Goal: Task Accomplishment & Management: Manage account settings

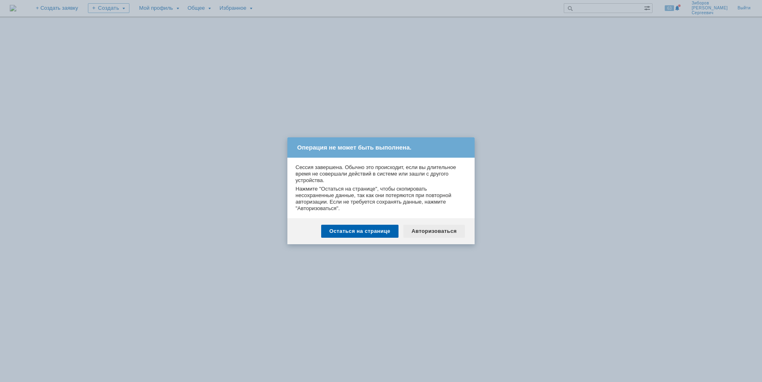
click at [434, 232] on div "Авторизоваться" at bounding box center [433, 231] width 61 height 13
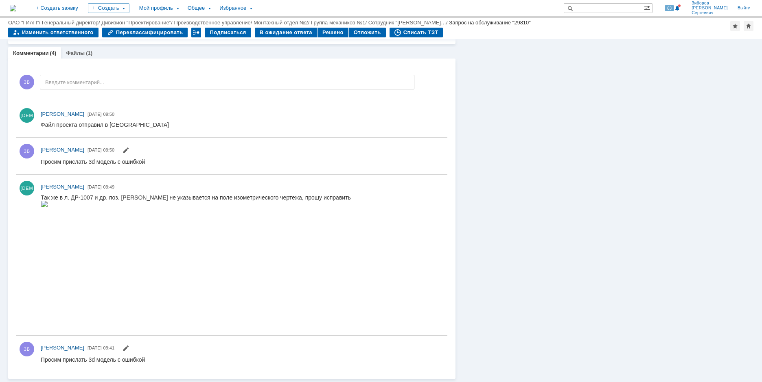
scroll to position [342, 0]
click at [48, 207] on img at bounding box center [44, 204] width 7 height 7
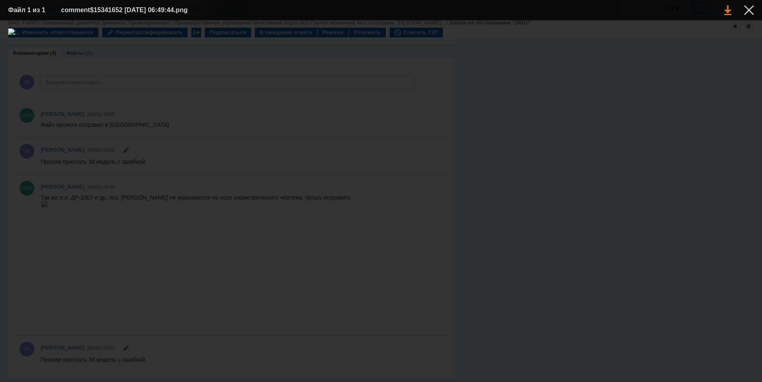
click at [728, 11] on link at bounding box center [727, 10] width 7 height 10
click at [754, 13] on table "Файл 1 из 1 comment$15341652 15.10.2025 06:49:44.png" at bounding box center [381, 10] width 762 height 20
click at [747, 8] on div at bounding box center [749, 10] width 10 height 10
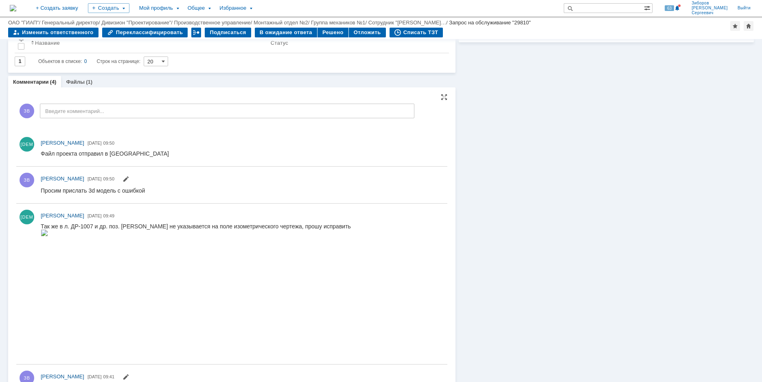
scroll to position [301, 0]
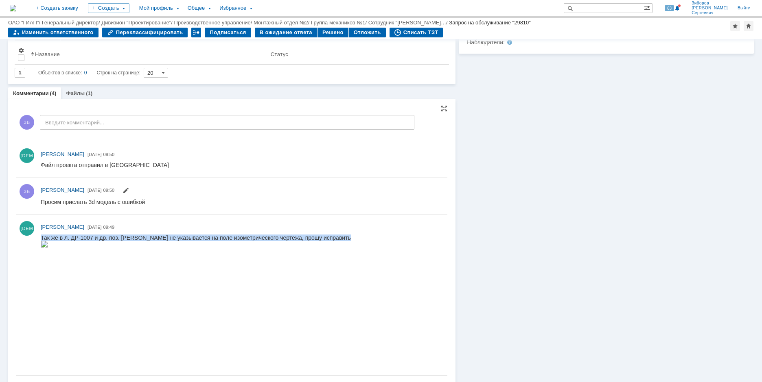
drag, startPoint x: 41, startPoint y: 236, endPoint x: 334, endPoint y: 241, distance: 293.4
click at [334, 241] on html "Так же в л. ДР-1007 и др. поз. [PERSON_NAME] не указывается на поле изометричес…" at bounding box center [240, 241] width 399 height 14
copy div "Так же в л. ДР-1007 и др. поз. [PERSON_NAME] не указывается на поле изометричес…"
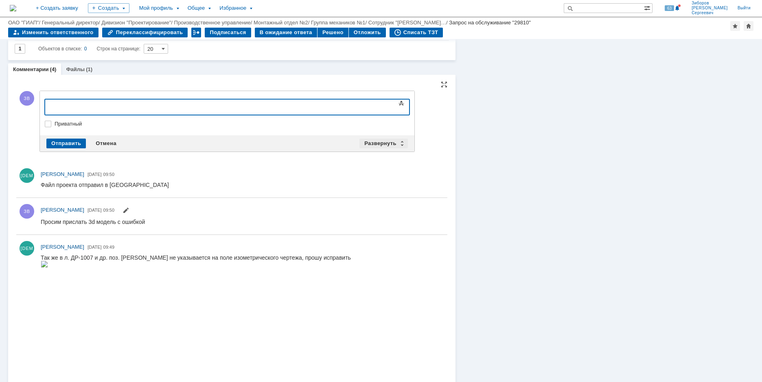
click at [380, 142] on div "Развернуть" at bounding box center [383, 144] width 48 height 10
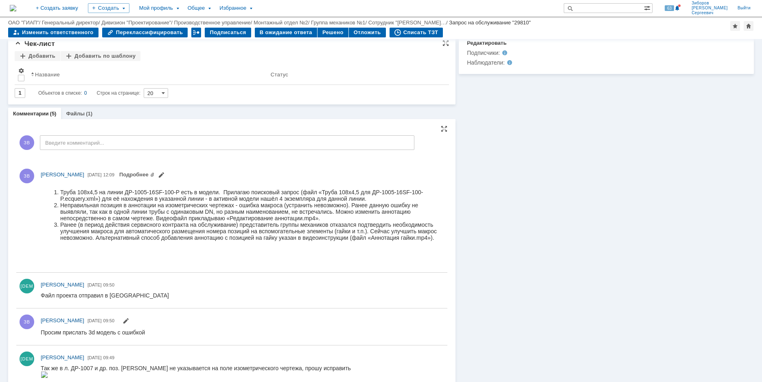
scroll to position [203, 0]
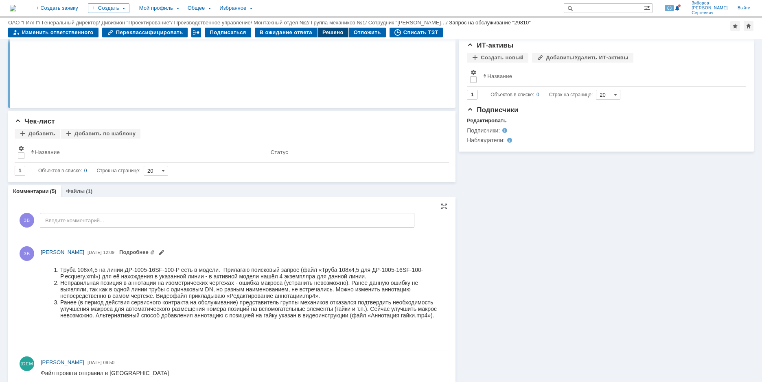
click at [324, 28] on div "Решено" at bounding box center [332, 33] width 31 height 10
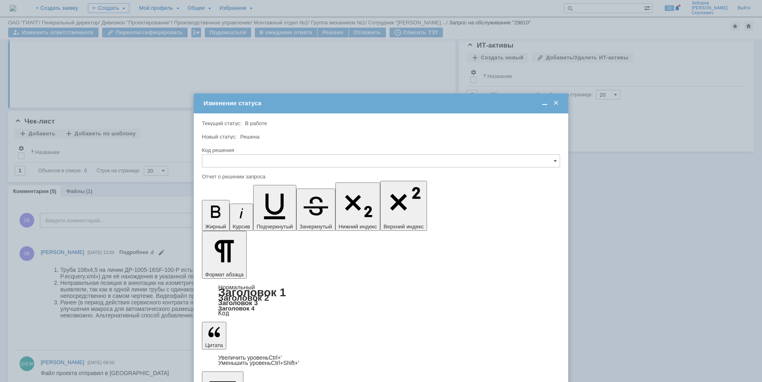
scroll to position [0, 0]
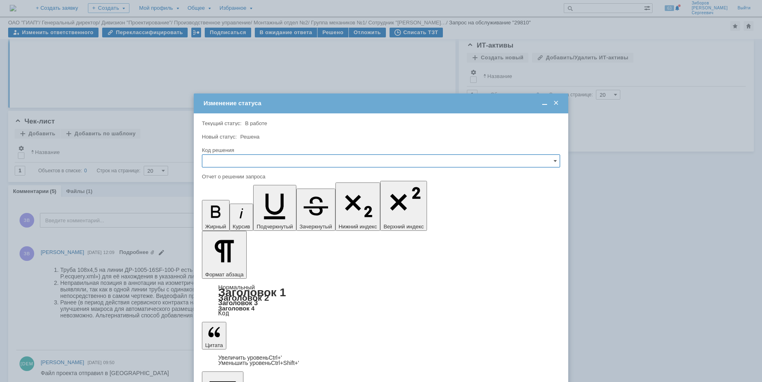
click at [222, 167] on input "text" at bounding box center [381, 161] width 358 height 13
click at [222, 214] on span "Решено" at bounding box center [380, 216] width 347 height 7
type input "Решено"
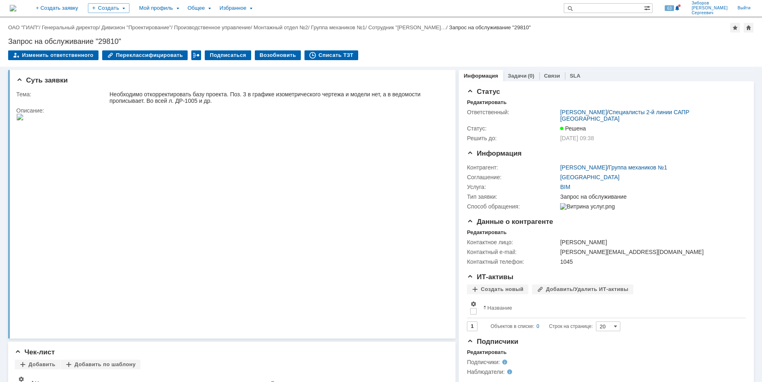
click at [16, 5] on img at bounding box center [13, 8] width 7 height 7
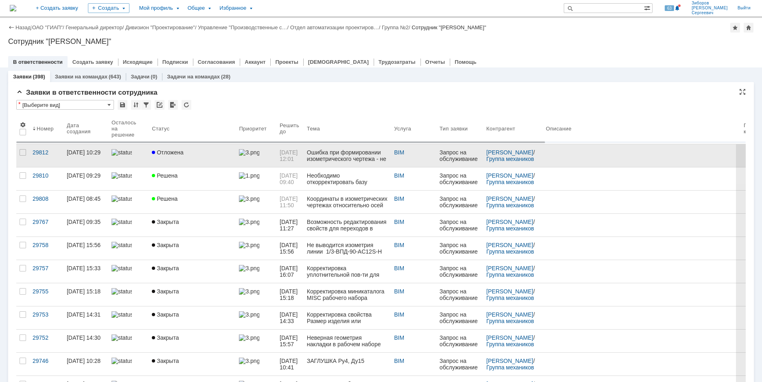
click at [175, 153] on span "Отложена" at bounding box center [168, 152] width 32 height 7
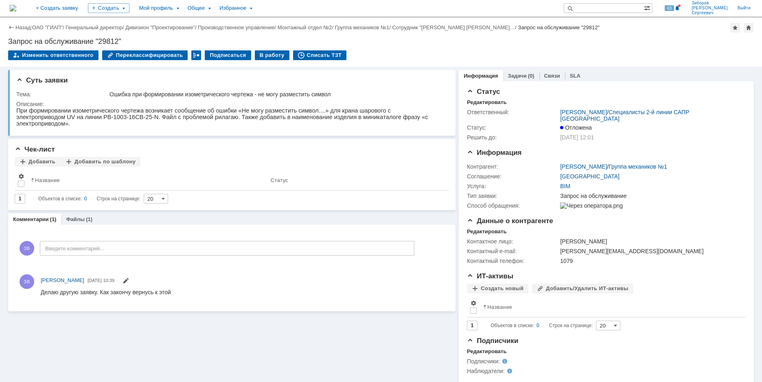
click at [16, 6] on img at bounding box center [13, 8] width 7 height 7
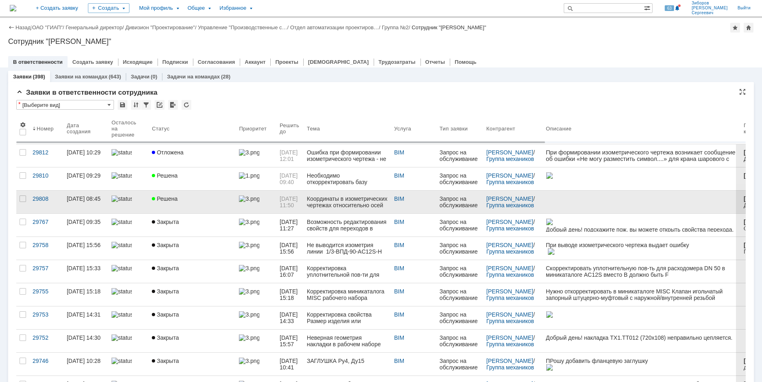
click at [183, 209] on link "Решена" at bounding box center [191, 202] width 87 height 23
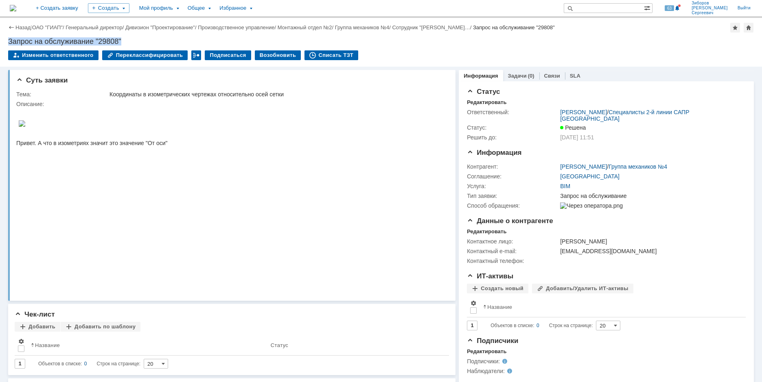
drag, startPoint x: 9, startPoint y: 41, endPoint x: 141, endPoint y: 37, distance: 132.7
click at [141, 37] on div "Запрос на обслуживание "29808"" at bounding box center [380, 41] width 745 height 8
copy div "Запрос на обслуживание "29808""
click at [16, 7] on img at bounding box center [13, 8] width 7 height 7
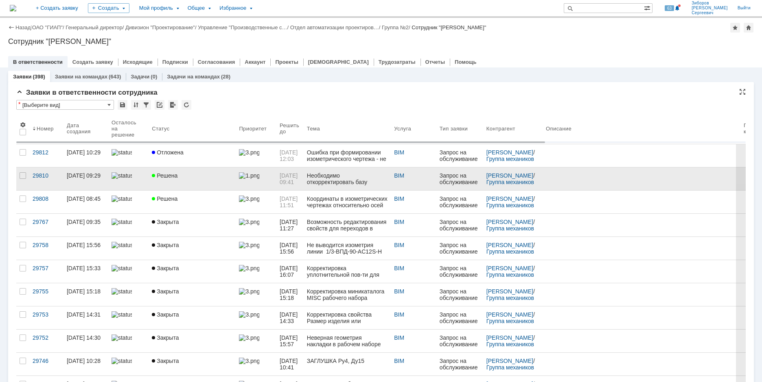
click at [176, 177] on div "Решена" at bounding box center [192, 176] width 81 height 7
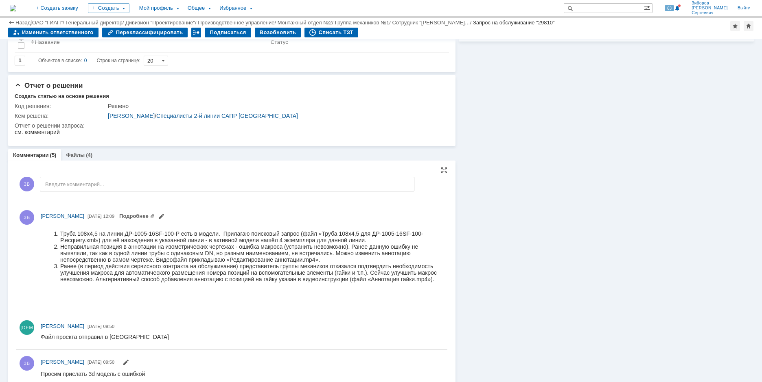
scroll to position [364, 0]
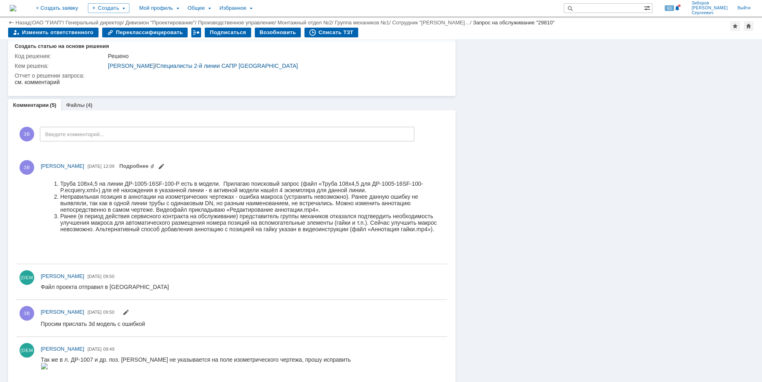
click at [16, 11] on img at bounding box center [13, 8] width 7 height 7
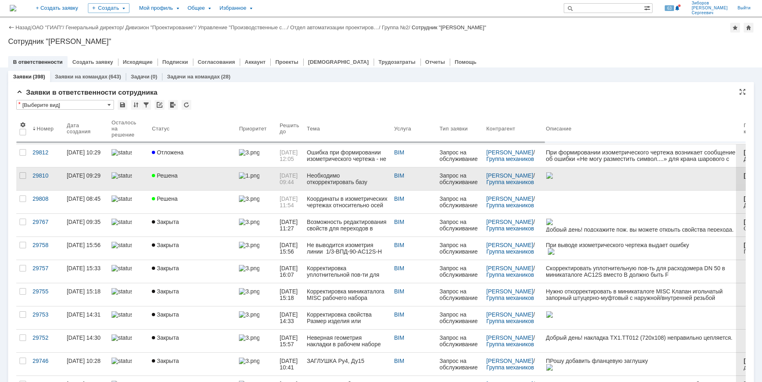
click at [179, 179] on link "Решена" at bounding box center [191, 179] width 87 height 23
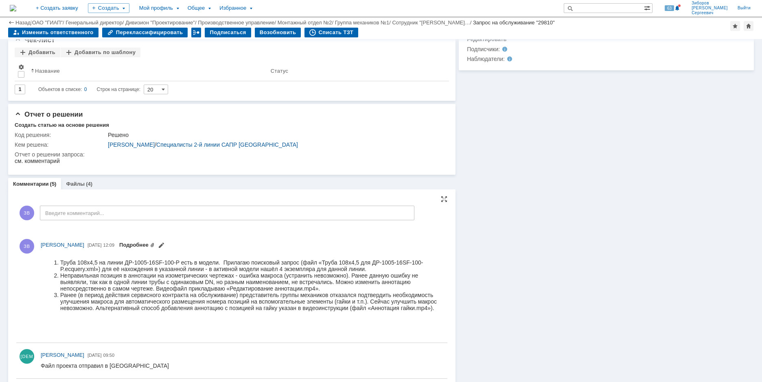
click at [155, 246] on link "Подробнее" at bounding box center [136, 245] width 35 height 6
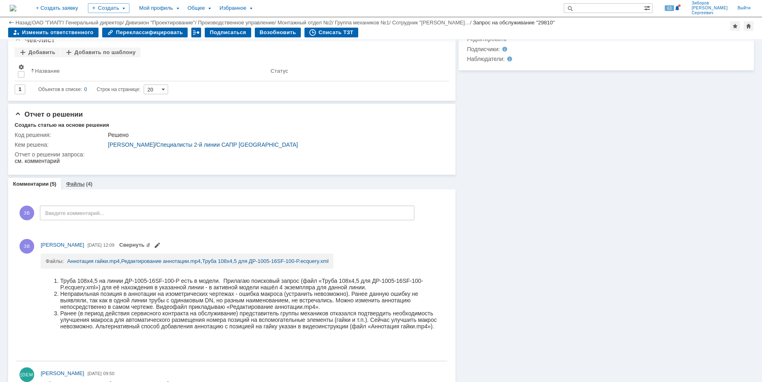
click at [76, 181] on div "Файлы (4)" at bounding box center [79, 184] width 36 height 12
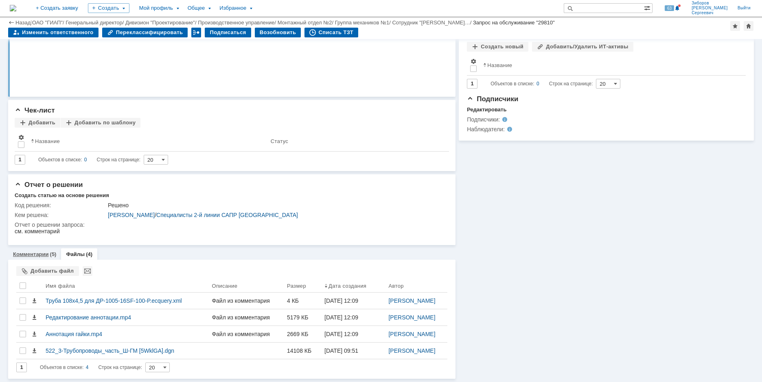
click at [45, 256] on link "Комментарии" at bounding box center [31, 254] width 36 height 6
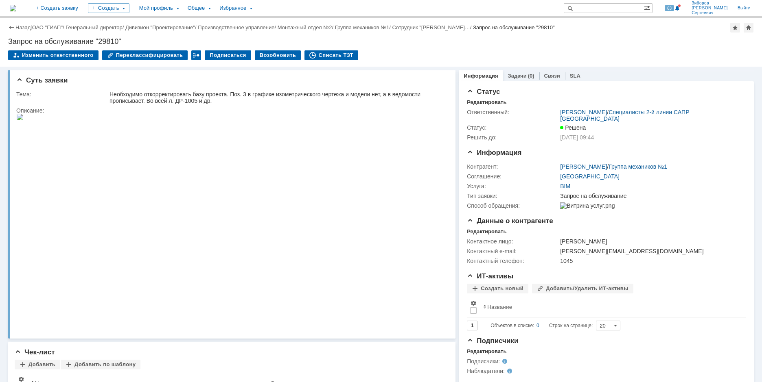
click at [16, 9] on img at bounding box center [13, 8] width 7 height 7
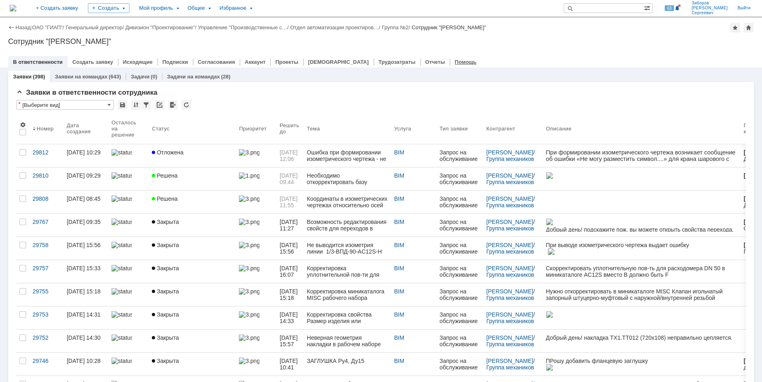
click at [454, 59] on link "Помощь" at bounding box center [465, 62] width 22 height 6
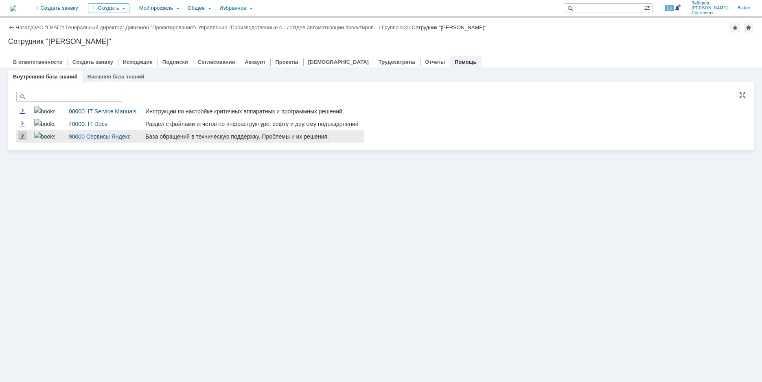
click at [22, 134] on link "Expand" at bounding box center [22, 136] width 9 height 7
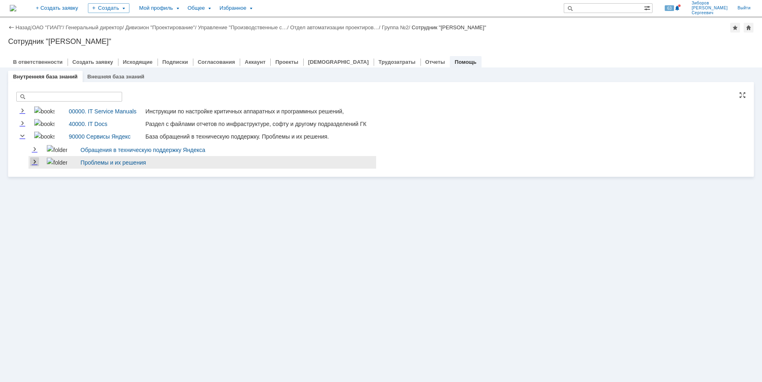
click at [35, 164] on link "Expand" at bounding box center [34, 162] width 9 height 7
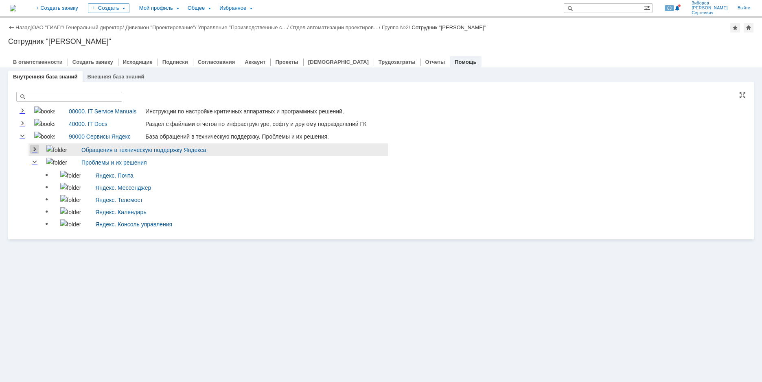
click at [35, 152] on link "Expand" at bounding box center [34, 149] width 9 height 7
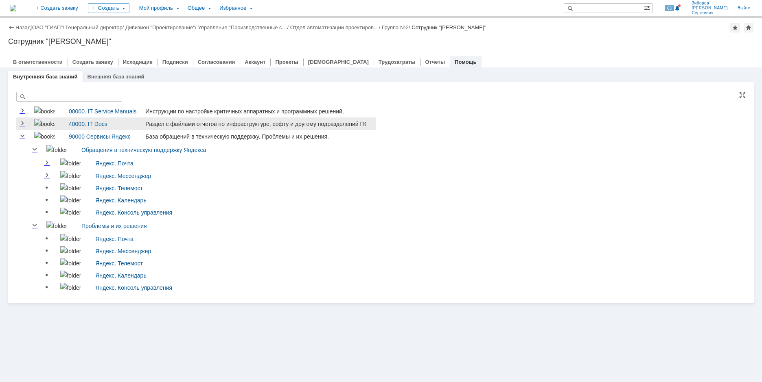
click at [28, 125] on td at bounding box center [45, 124] width 35 height 13
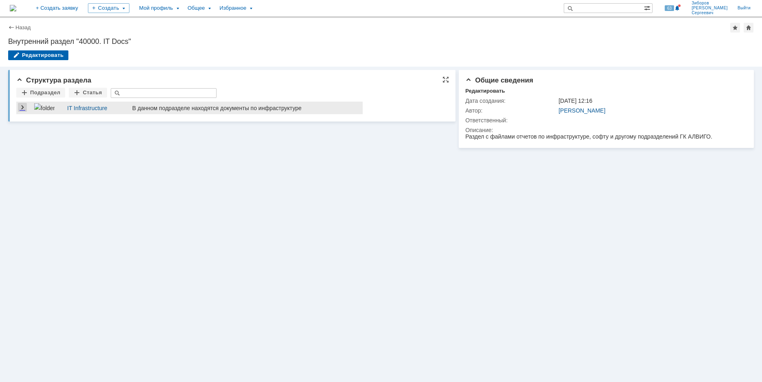
click at [25, 109] on link "Expand" at bounding box center [22, 108] width 9 height 7
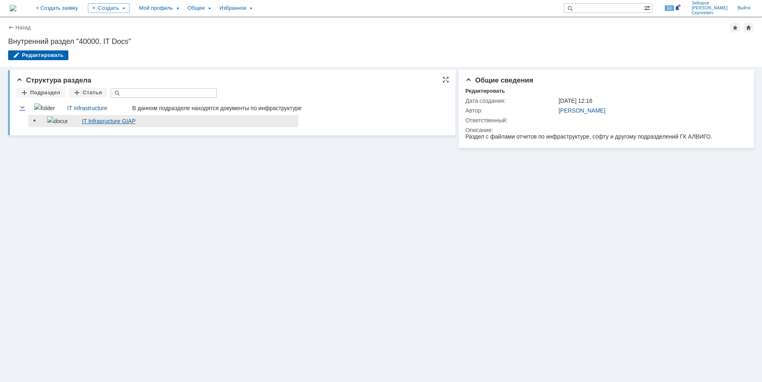
click at [107, 122] on link "IT Infrasructure GIAP" at bounding box center [109, 121] width 54 height 7
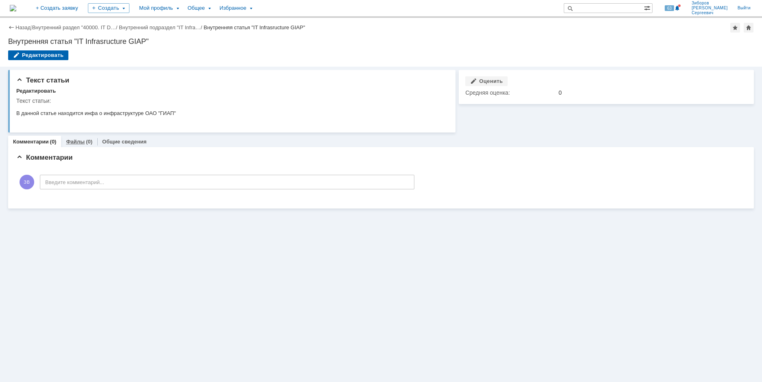
click at [83, 140] on div "Файлы (0)" at bounding box center [79, 141] width 26 height 5
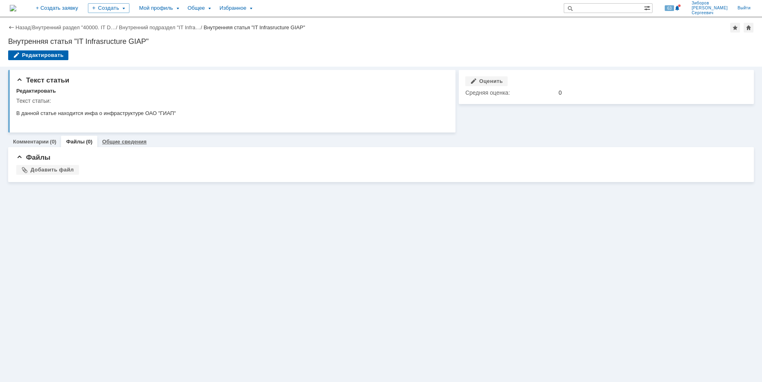
click at [116, 143] on link "Общие сведения" at bounding box center [124, 142] width 44 height 6
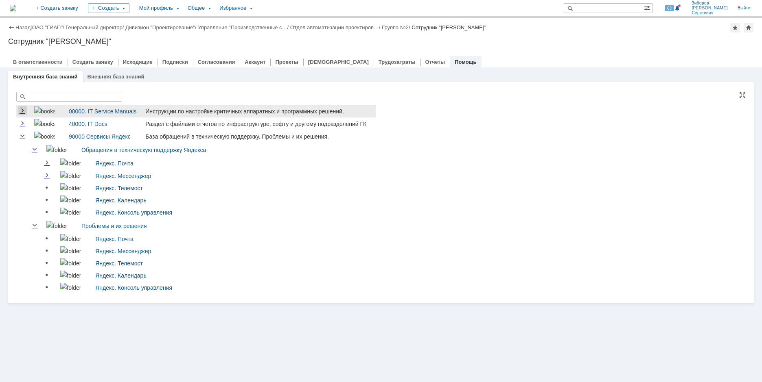
click at [24, 109] on link "Expand" at bounding box center [22, 111] width 9 height 7
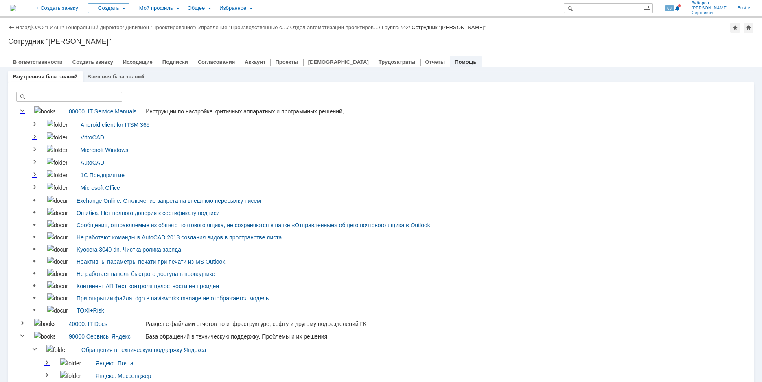
click at [16, 5] on img at bounding box center [13, 8] width 7 height 7
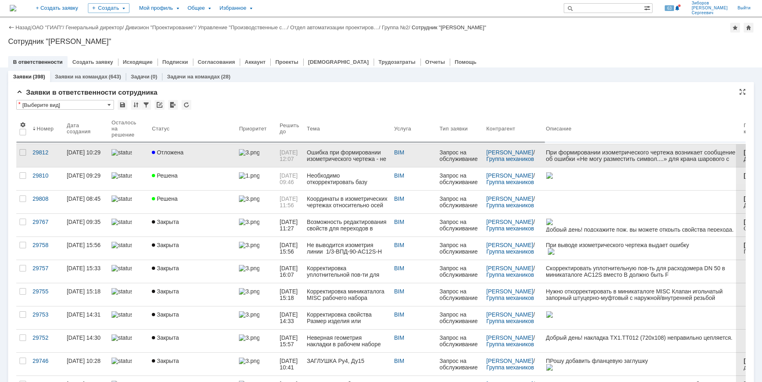
click at [178, 158] on link "Отложена" at bounding box center [191, 155] width 87 height 23
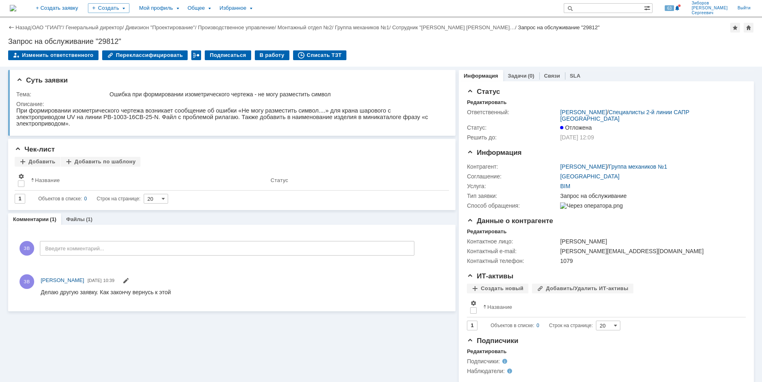
click at [16, 6] on img at bounding box center [13, 8] width 7 height 7
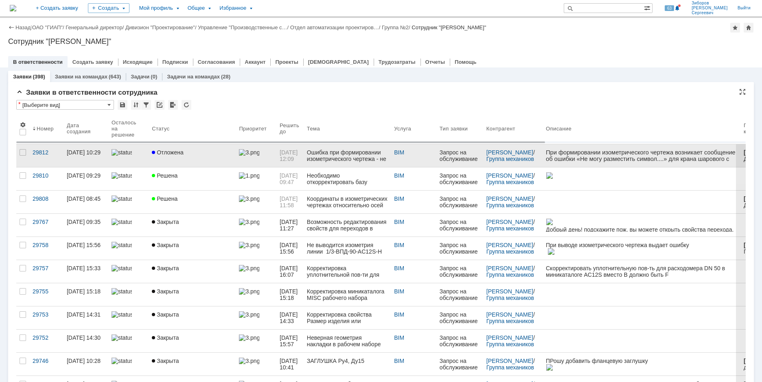
click at [177, 158] on link "Отложена" at bounding box center [191, 155] width 87 height 23
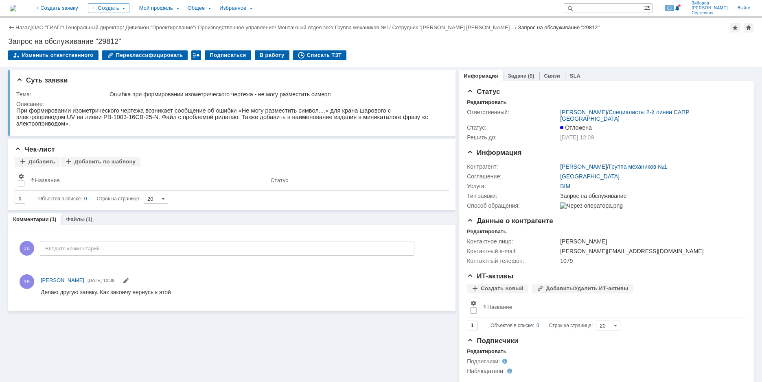
click at [16, 11] on img at bounding box center [13, 8] width 7 height 7
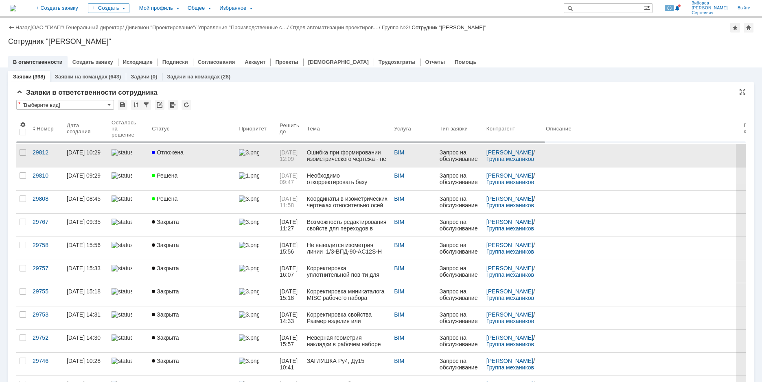
click at [175, 152] on span "Отложена" at bounding box center [168, 152] width 32 height 7
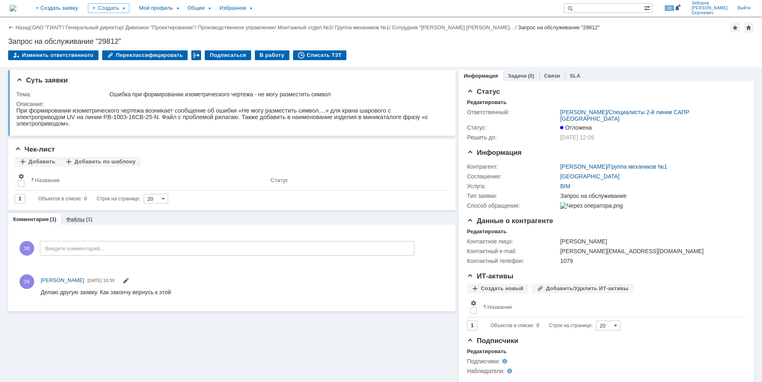
click at [87, 216] on div "Файлы (1)" at bounding box center [79, 220] width 36 height 12
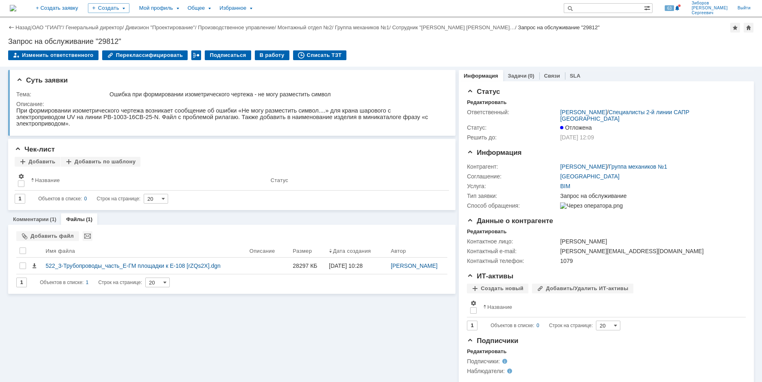
click at [16, 7] on img at bounding box center [13, 8] width 7 height 7
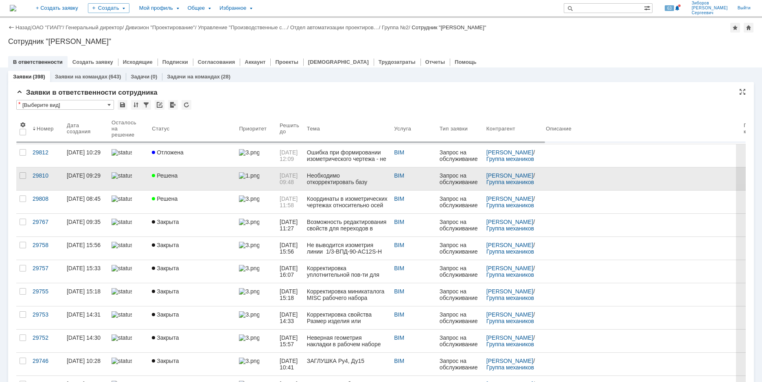
click at [168, 177] on span "Решена" at bounding box center [165, 176] width 26 height 7
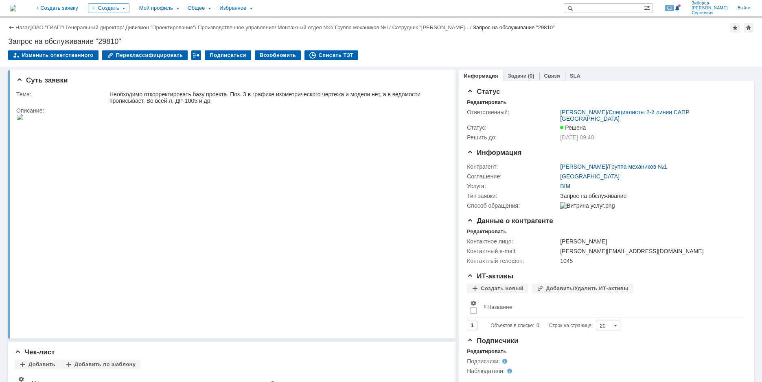
click at [16, 5] on img at bounding box center [13, 8] width 7 height 7
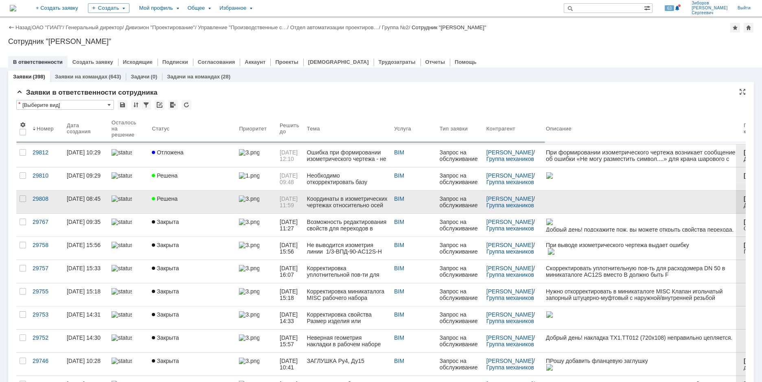
click at [175, 197] on span "Решена" at bounding box center [165, 199] width 26 height 7
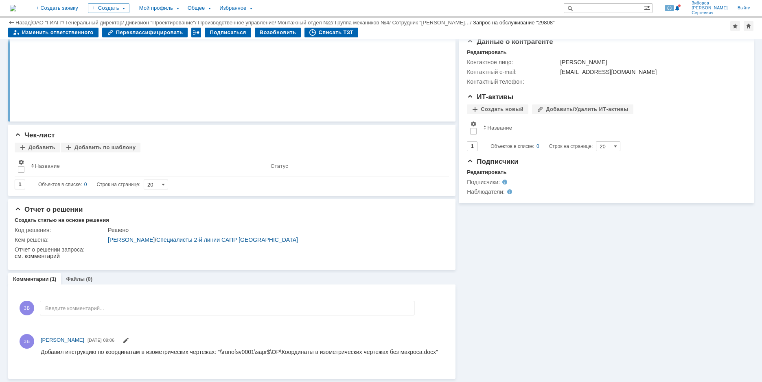
click at [16, 7] on img at bounding box center [13, 8] width 7 height 7
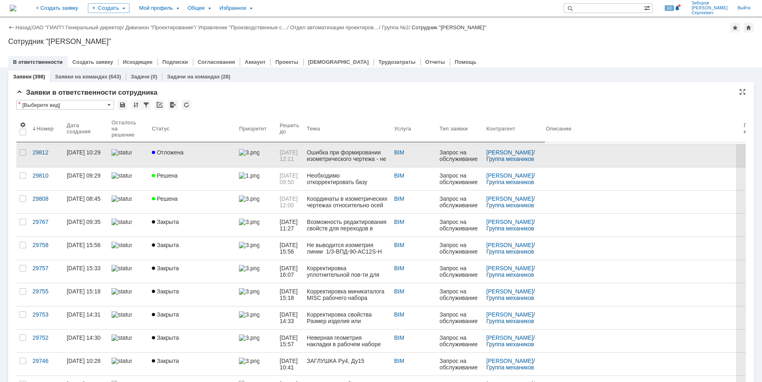
click at [165, 149] on link "Отложена" at bounding box center [191, 155] width 87 height 23
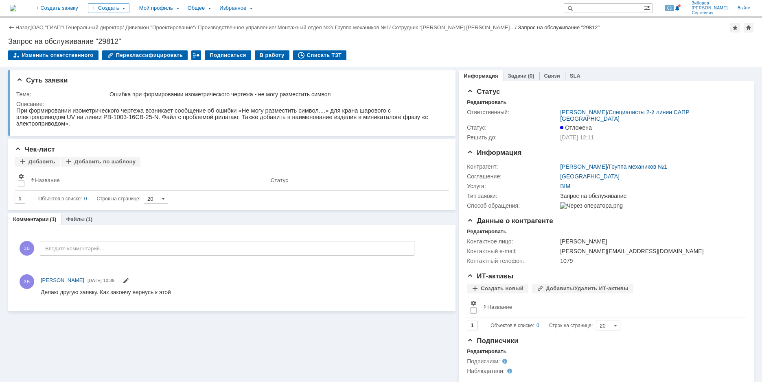
click at [16, 11] on img at bounding box center [13, 8] width 7 height 7
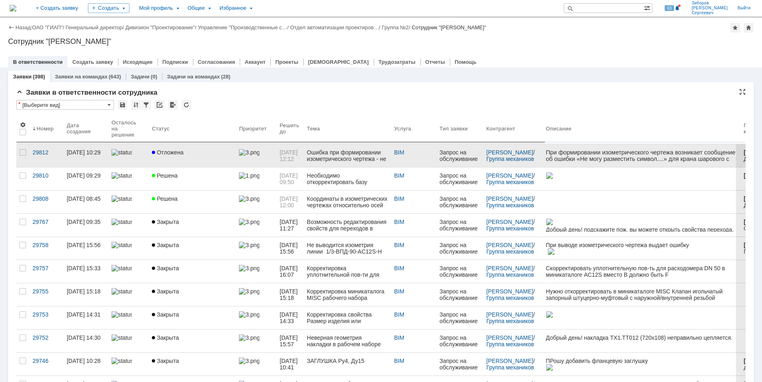
click at [171, 156] on link "Отложена" at bounding box center [191, 155] width 87 height 23
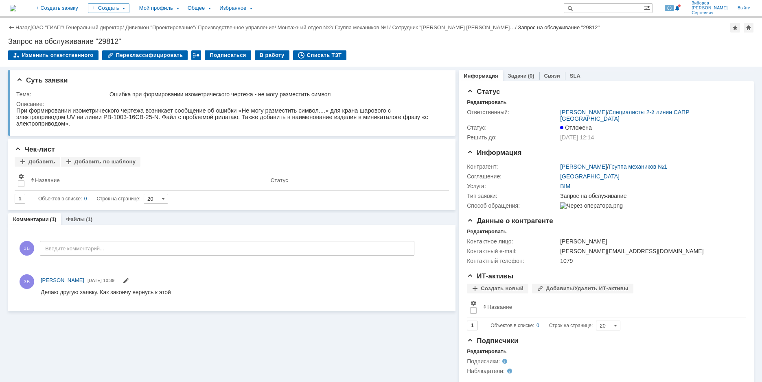
click at [16, 7] on img at bounding box center [13, 8] width 7 height 7
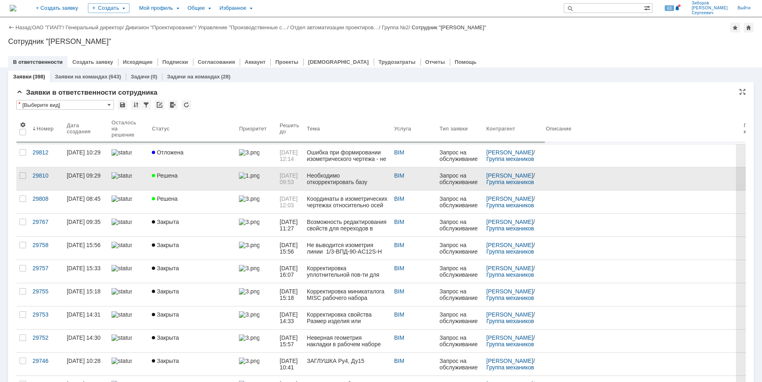
click at [177, 177] on div "Решена" at bounding box center [192, 176] width 81 height 7
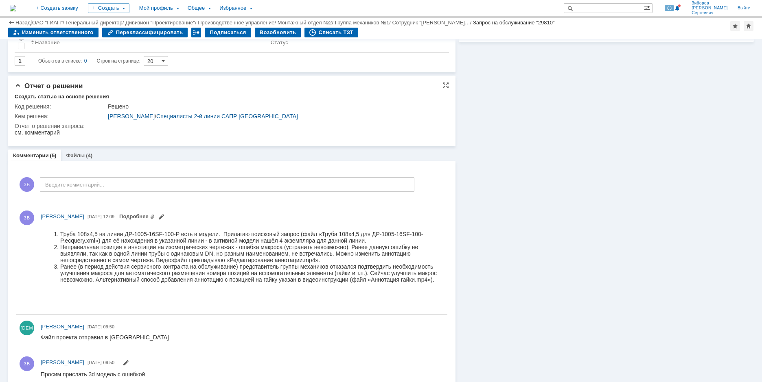
scroll to position [325, 0]
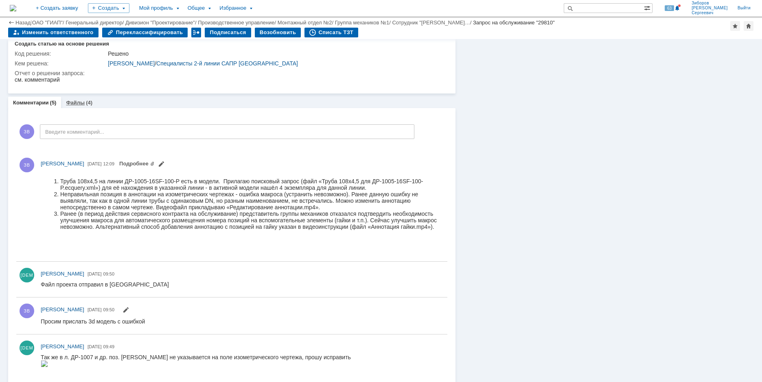
click at [75, 105] on link "Файлы" at bounding box center [75, 103] width 19 height 6
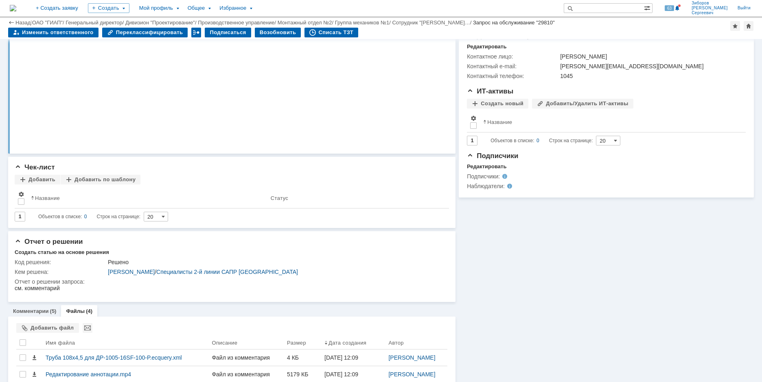
scroll to position [215, 0]
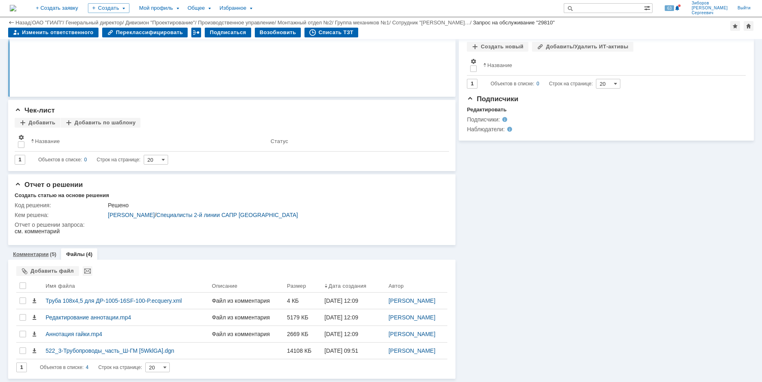
click at [38, 252] on link "Комментарии" at bounding box center [31, 254] width 36 height 6
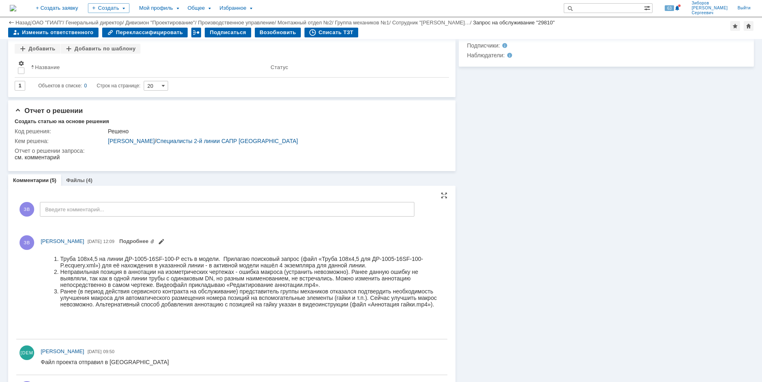
scroll to position [306, 0]
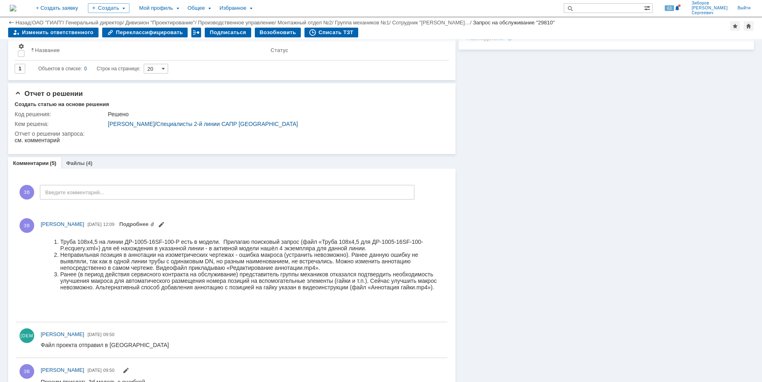
click at [16, 7] on img at bounding box center [13, 8] width 7 height 7
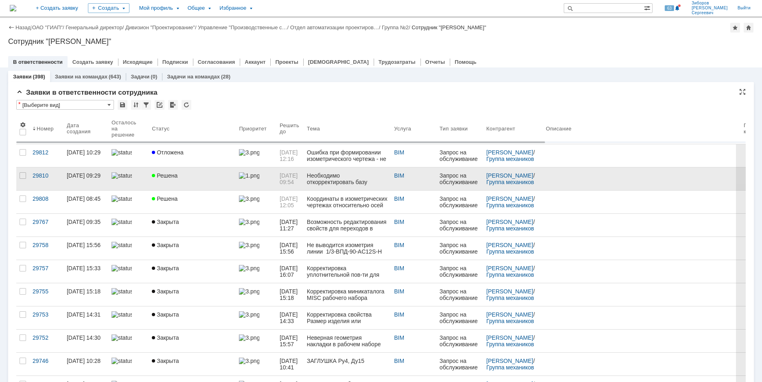
click at [329, 184] on div "Необходимо откорректировать базу проекта. Поз. 3 в графике изометрического черт…" at bounding box center [347, 179] width 81 height 13
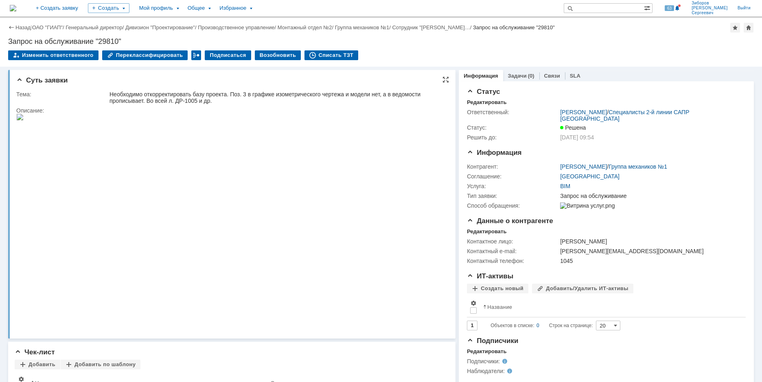
click at [24, 120] on img at bounding box center [19, 117] width 7 height 7
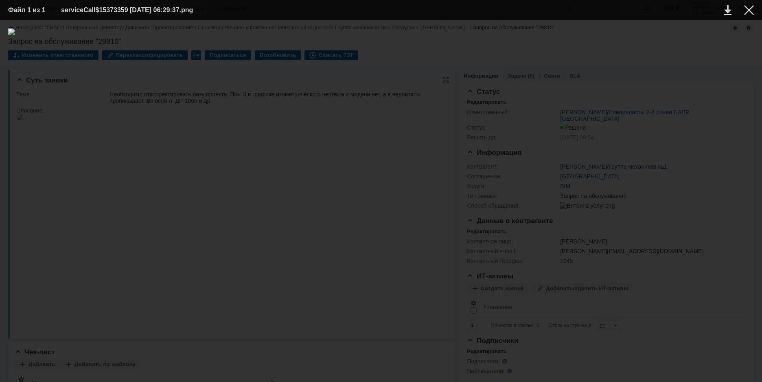
click at [252, 154] on img at bounding box center [380, 201] width 745 height 346
click at [747, 13] on div at bounding box center [749, 10] width 10 height 10
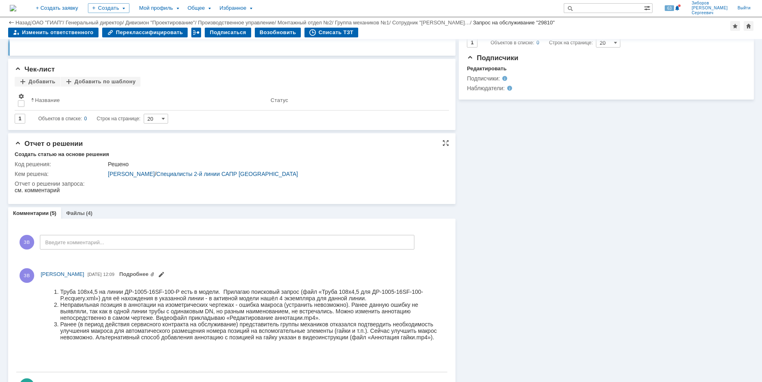
scroll to position [325, 0]
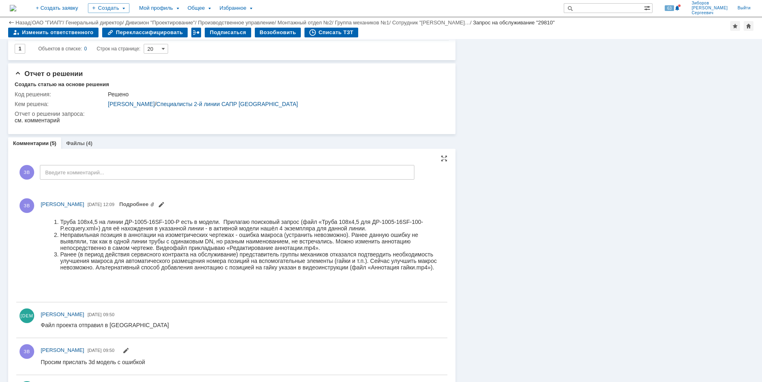
click at [164, 202] on span "Подробнее" at bounding box center [141, 204] width 45 height 7
click at [164, 203] on span at bounding box center [161, 206] width 7 height 7
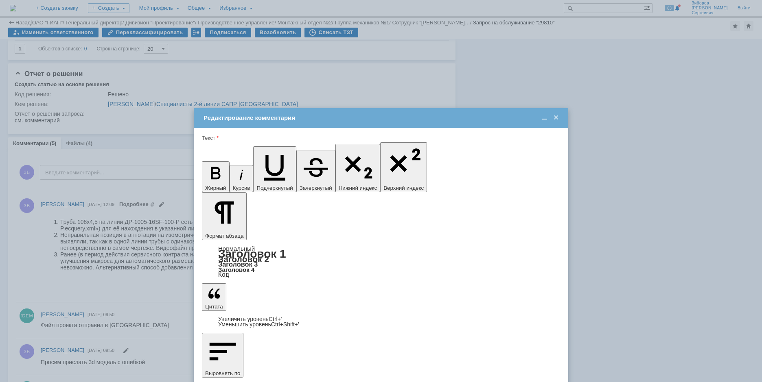
scroll to position [0, 0]
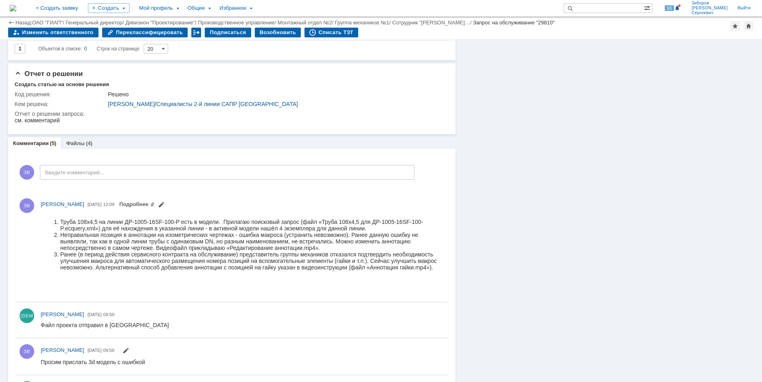
click at [16, 5] on img at bounding box center [13, 8] width 7 height 7
